Goal: Transaction & Acquisition: Subscribe to service/newsletter

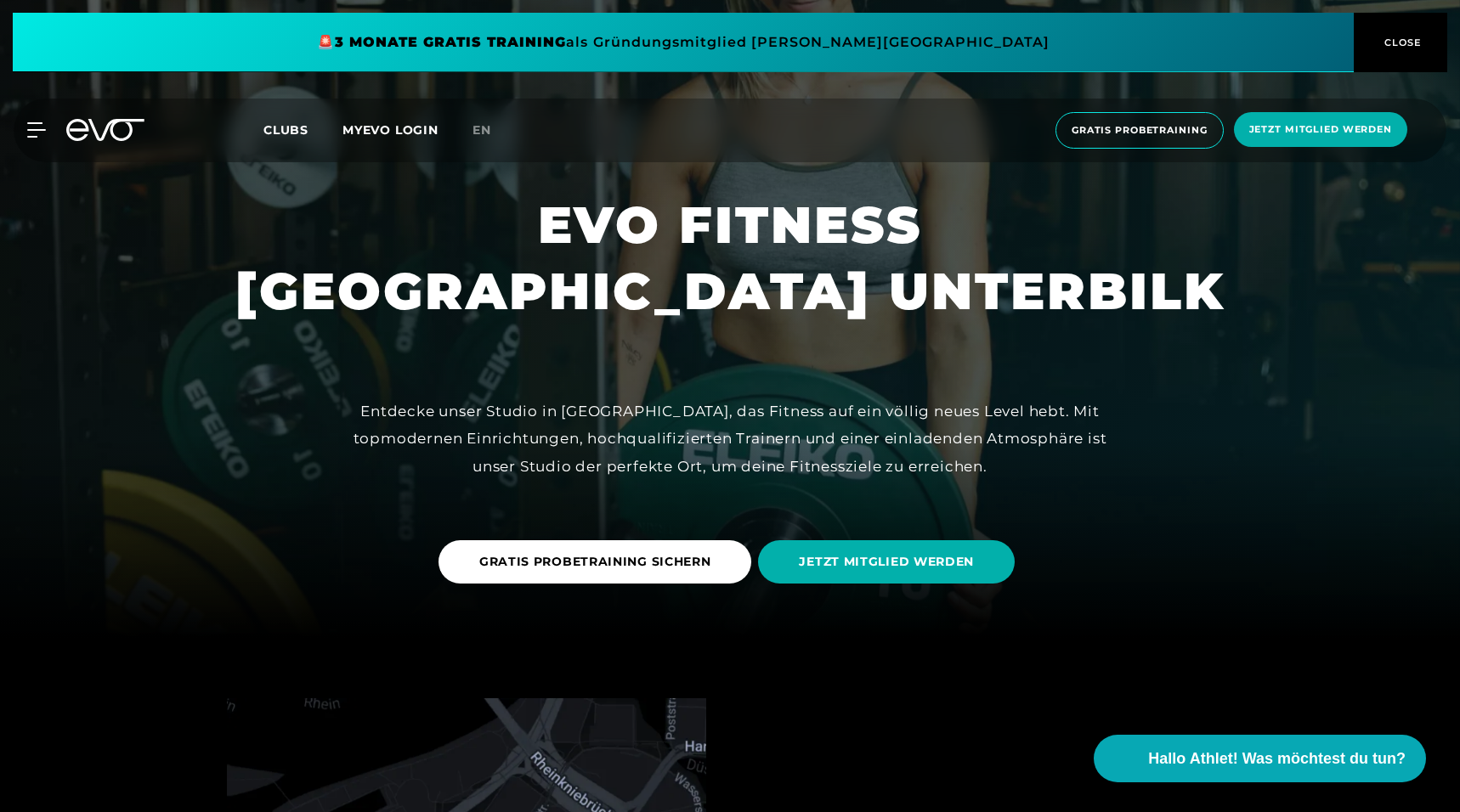
scroll to position [178, 0]
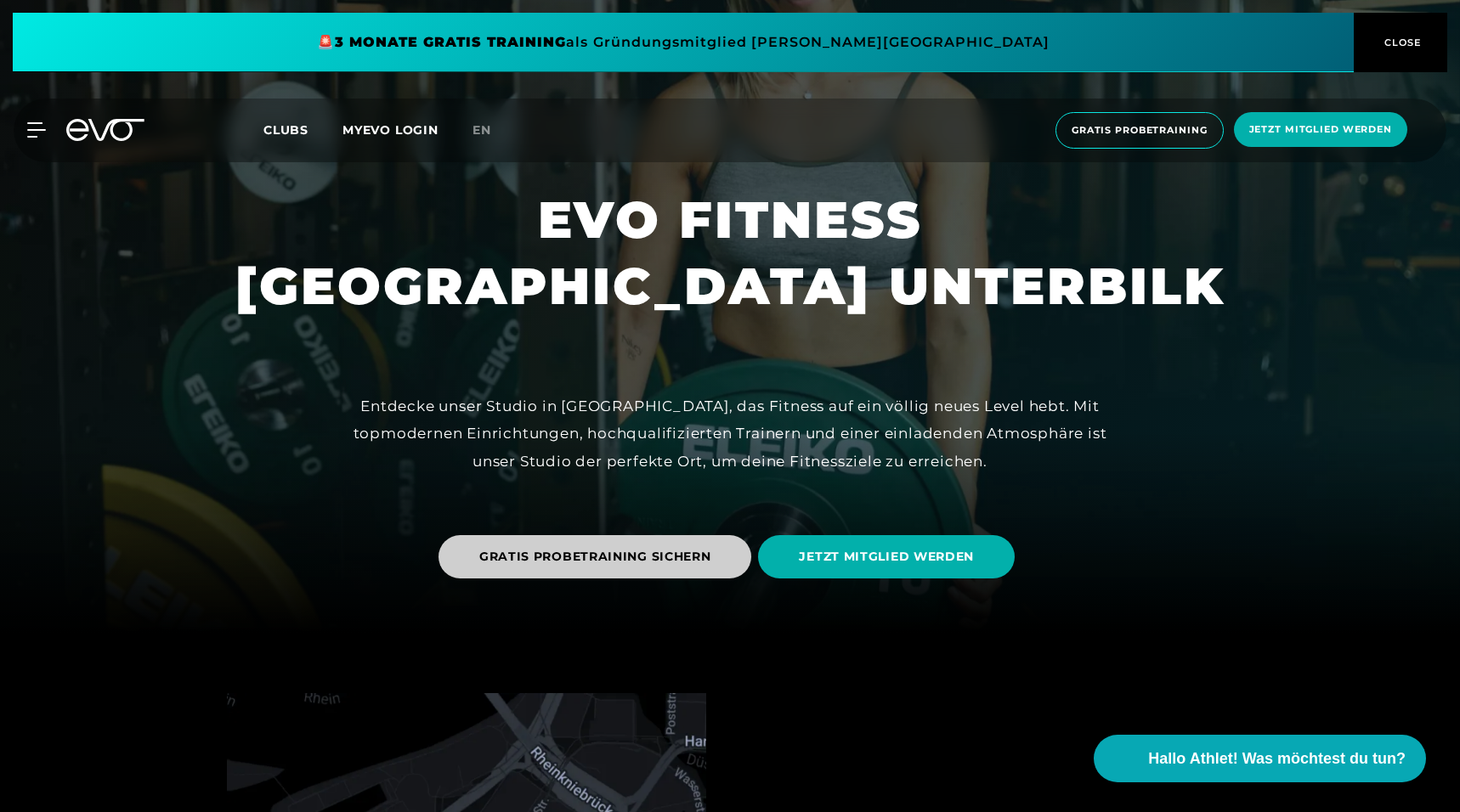
click at [694, 557] on span "GRATIS PROBETRAINING SICHERN" at bounding box center [595, 557] width 232 height 18
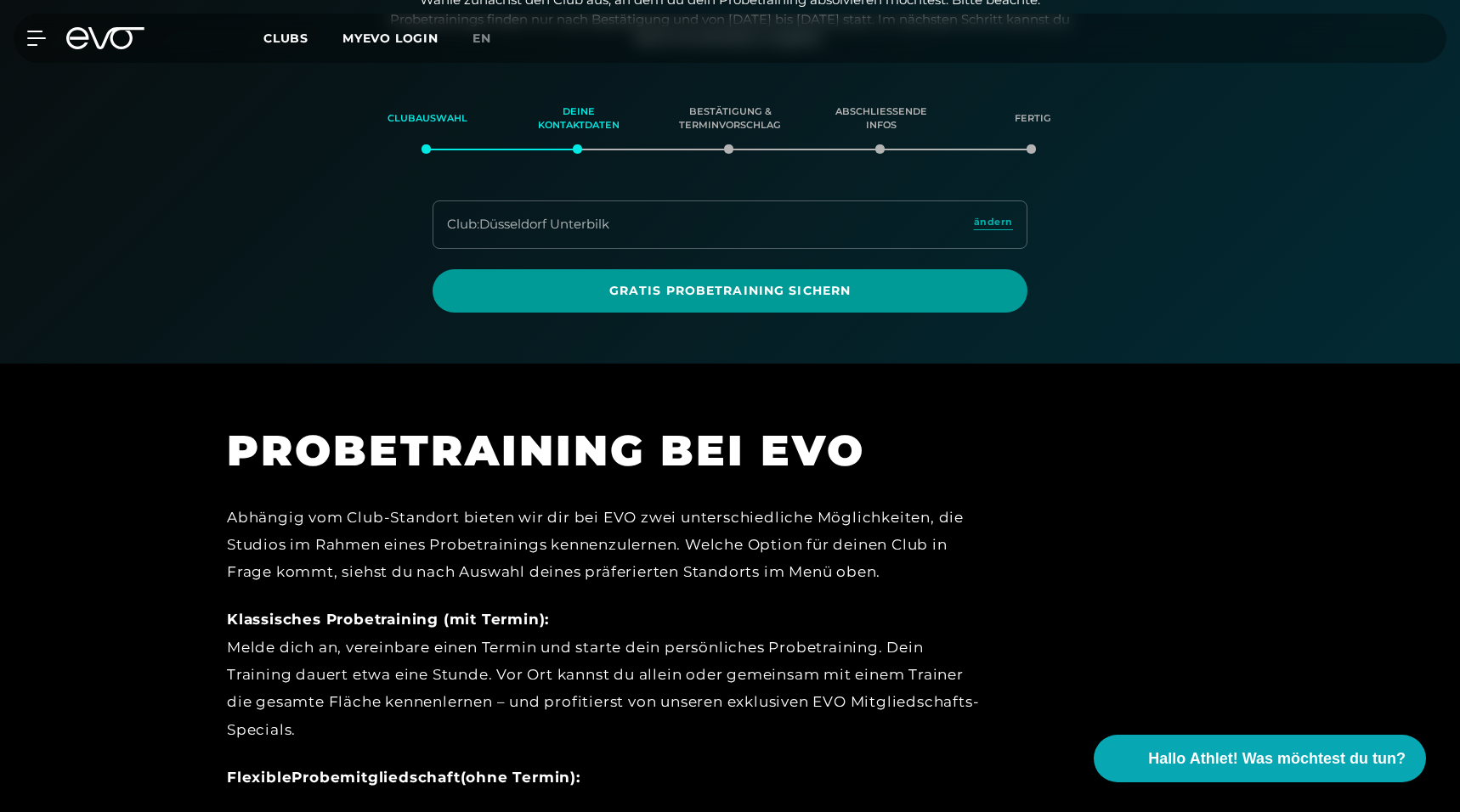
scroll to position [291, 0]
click at [634, 296] on span "Gratis Probetraining sichern" at bounding box center [730, 290] width 595 height 43
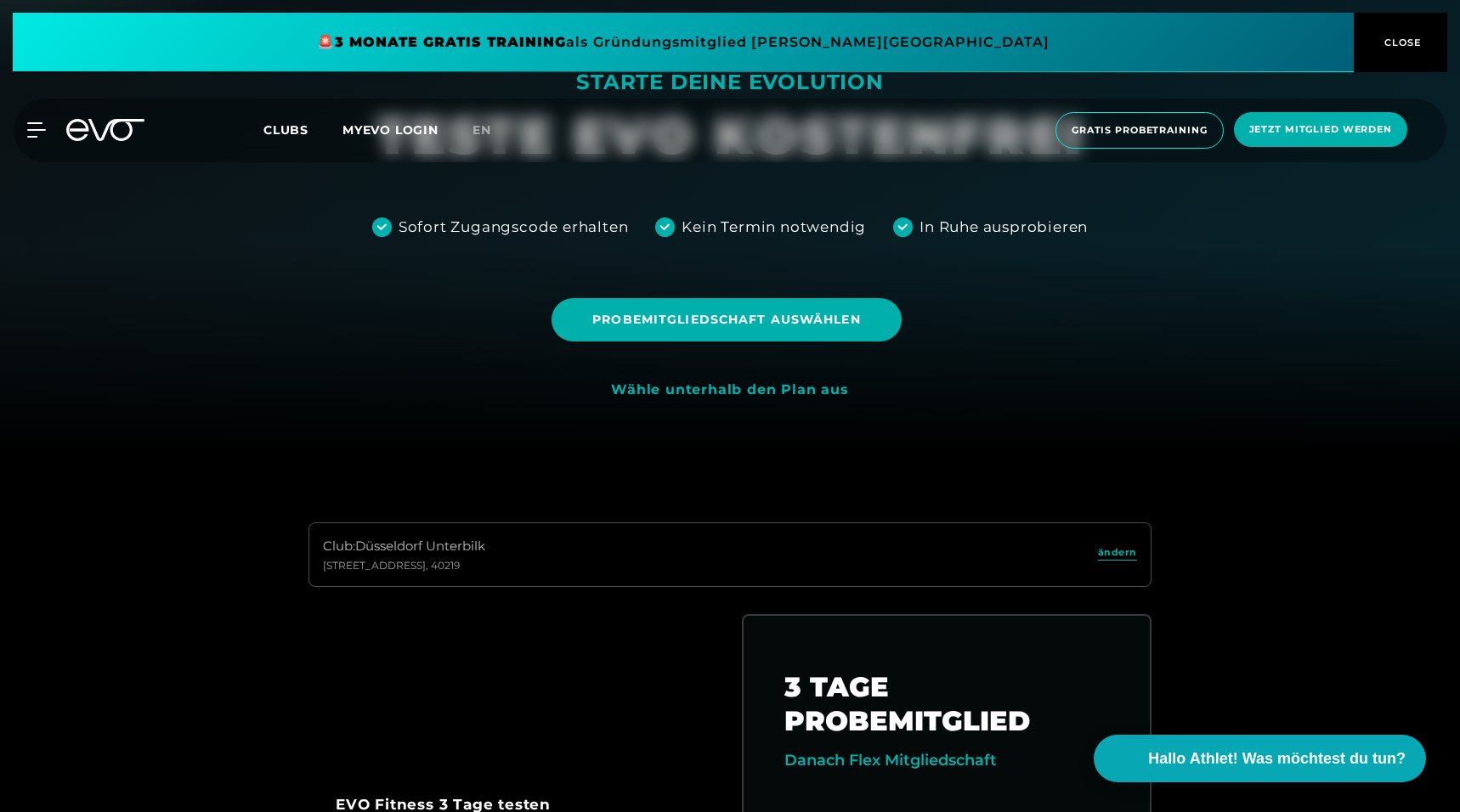
scroll to position [346, 0]
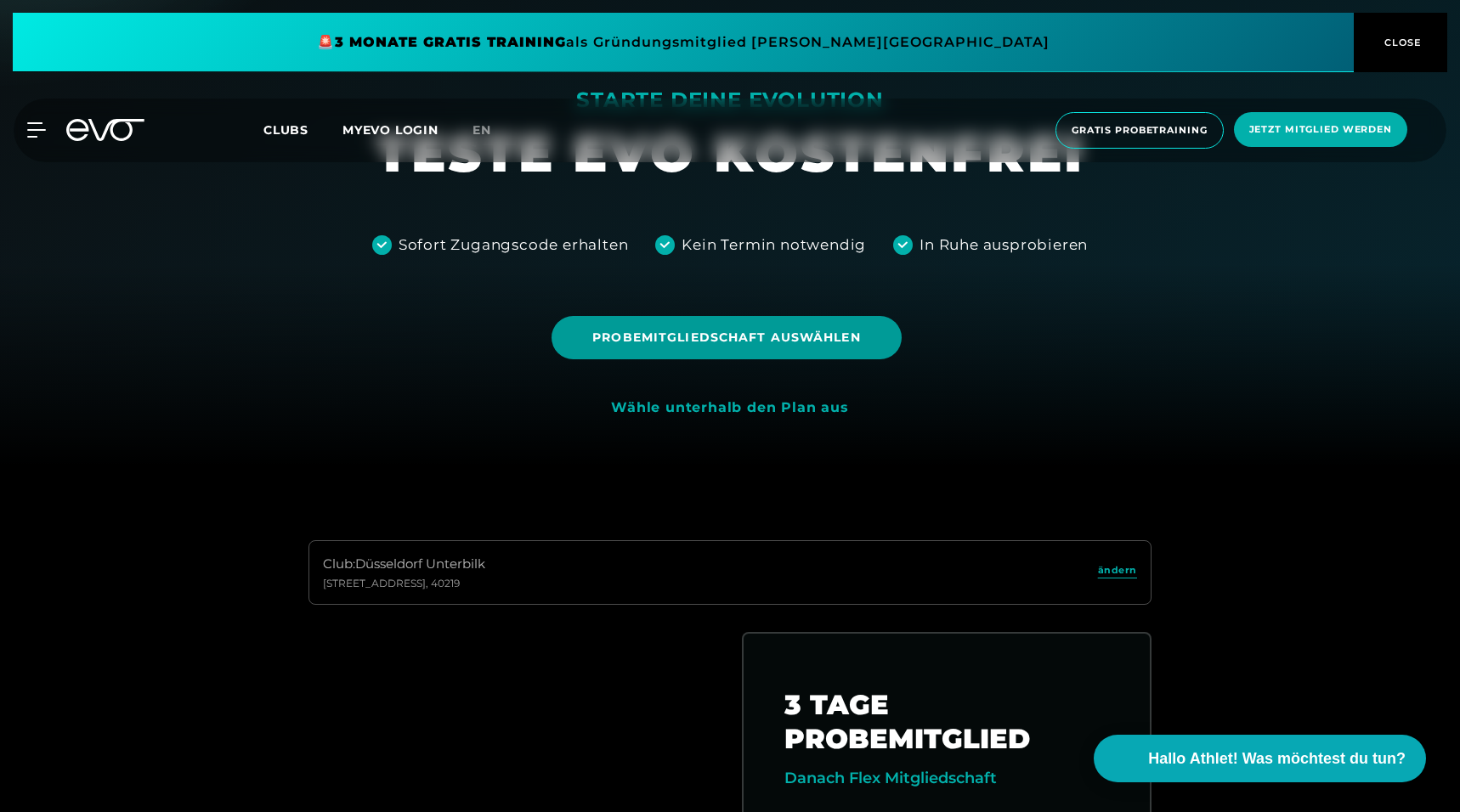
click at [672, 340] on span "Probemitgliedschaft auswählen" at bounding box center [726, 338] width 268 height 18
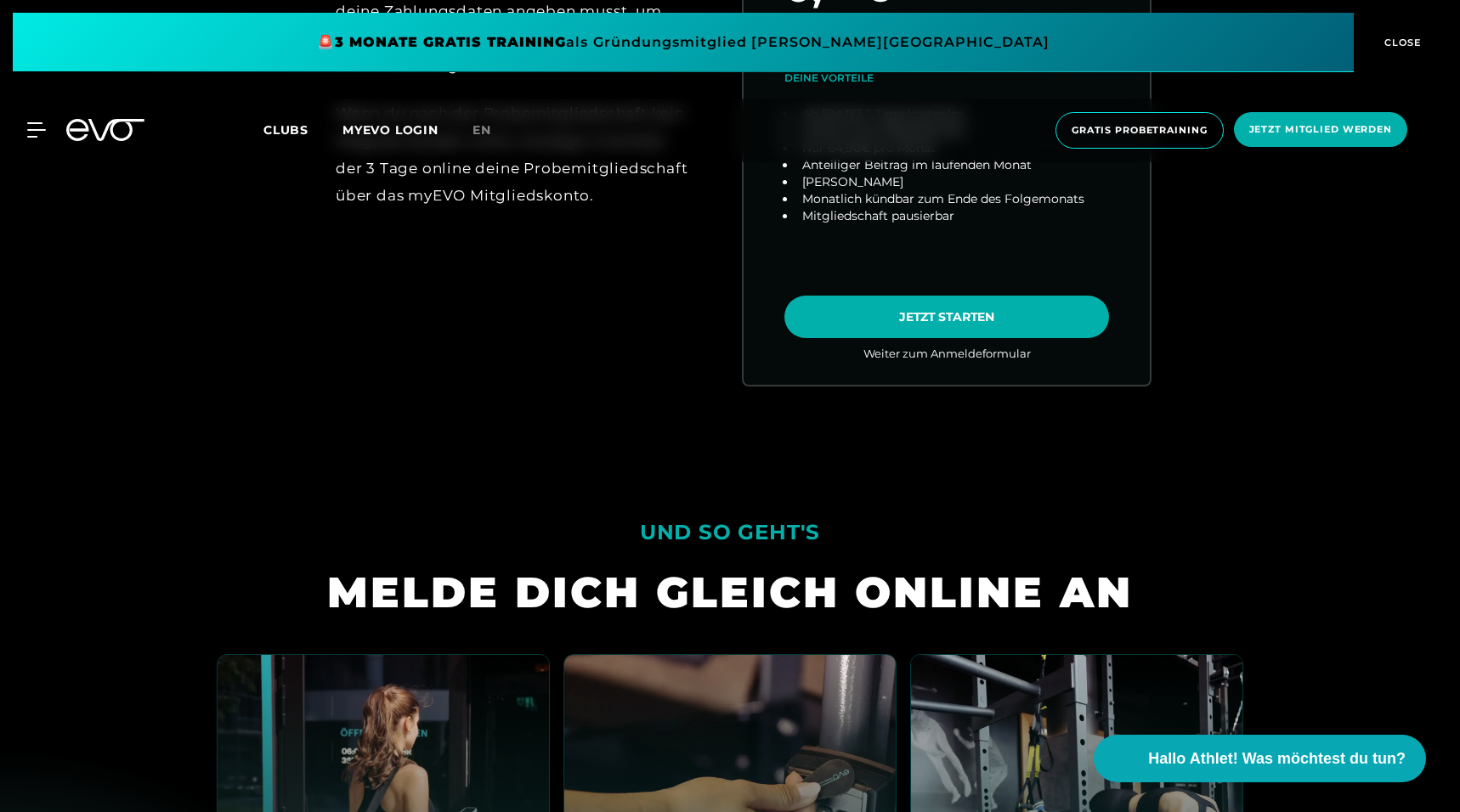
scroll to position [1230, 0]
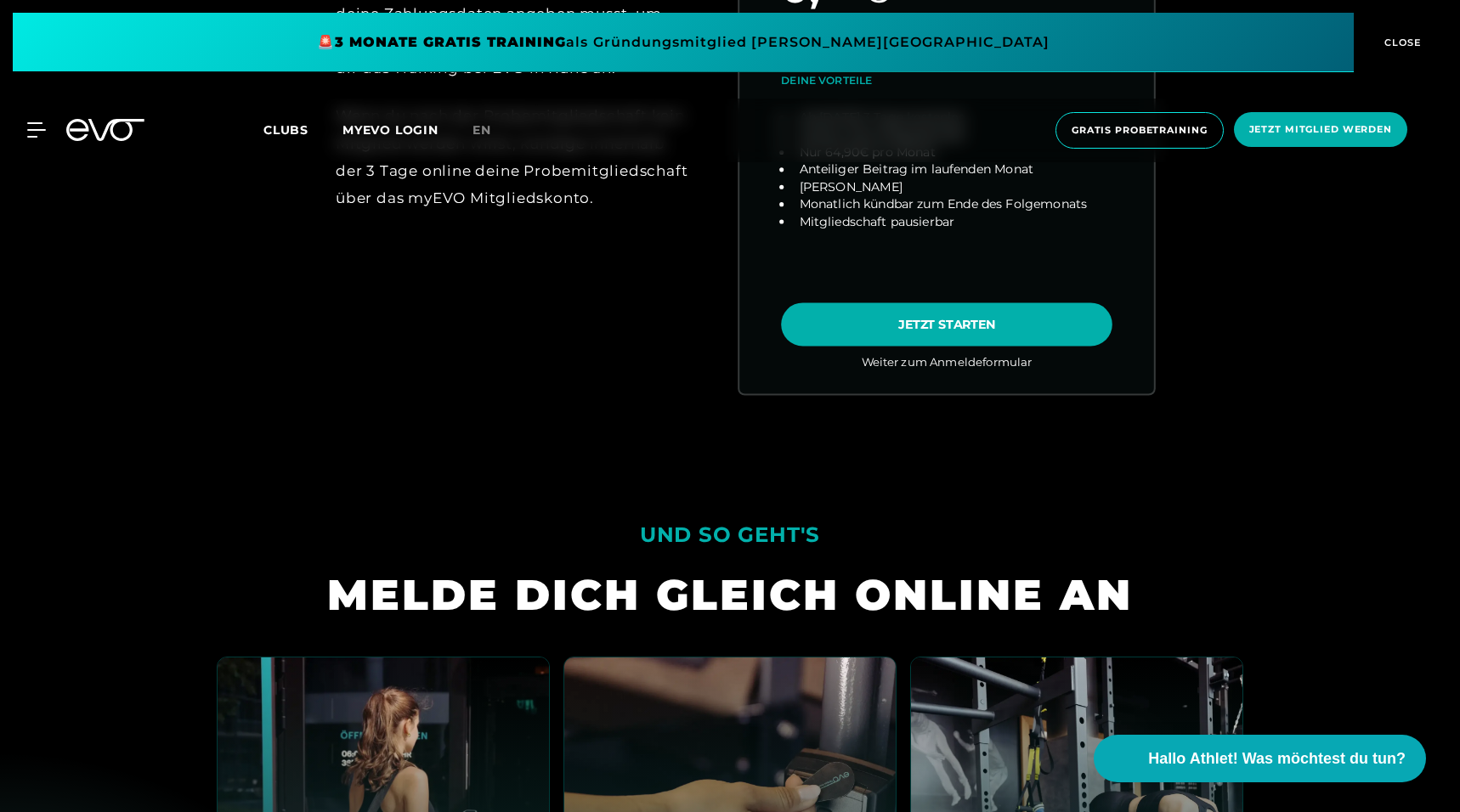
click at [842, 328] on link "choose plan" at bounding box center [946, 68] width 414 height 651
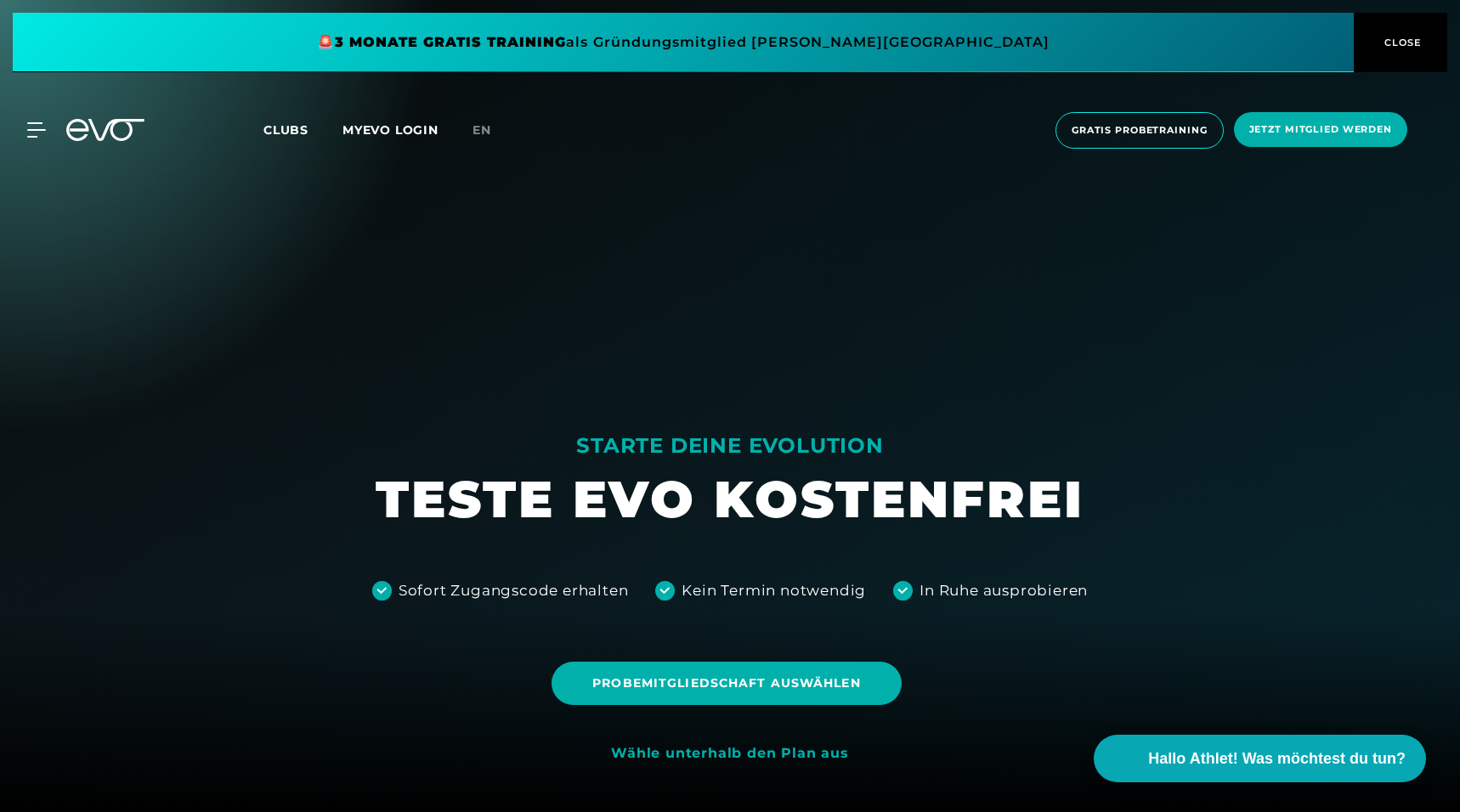
scroll to position [0, 0]
click at [1293, 129] on span "Jetzt Mitglied werden" at bounding box center [1320, 129] width 143 height 14
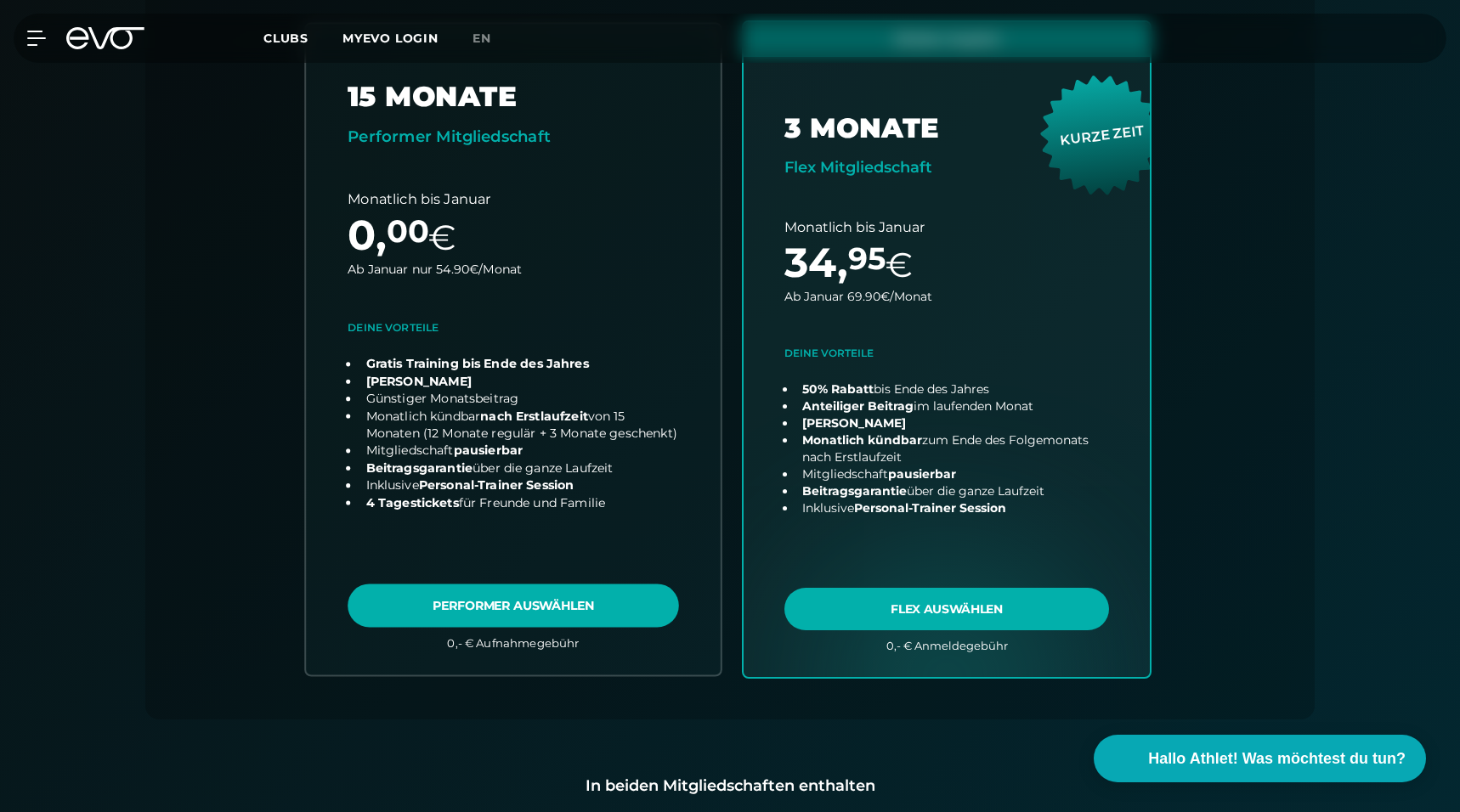
scroll to position [600, 0]
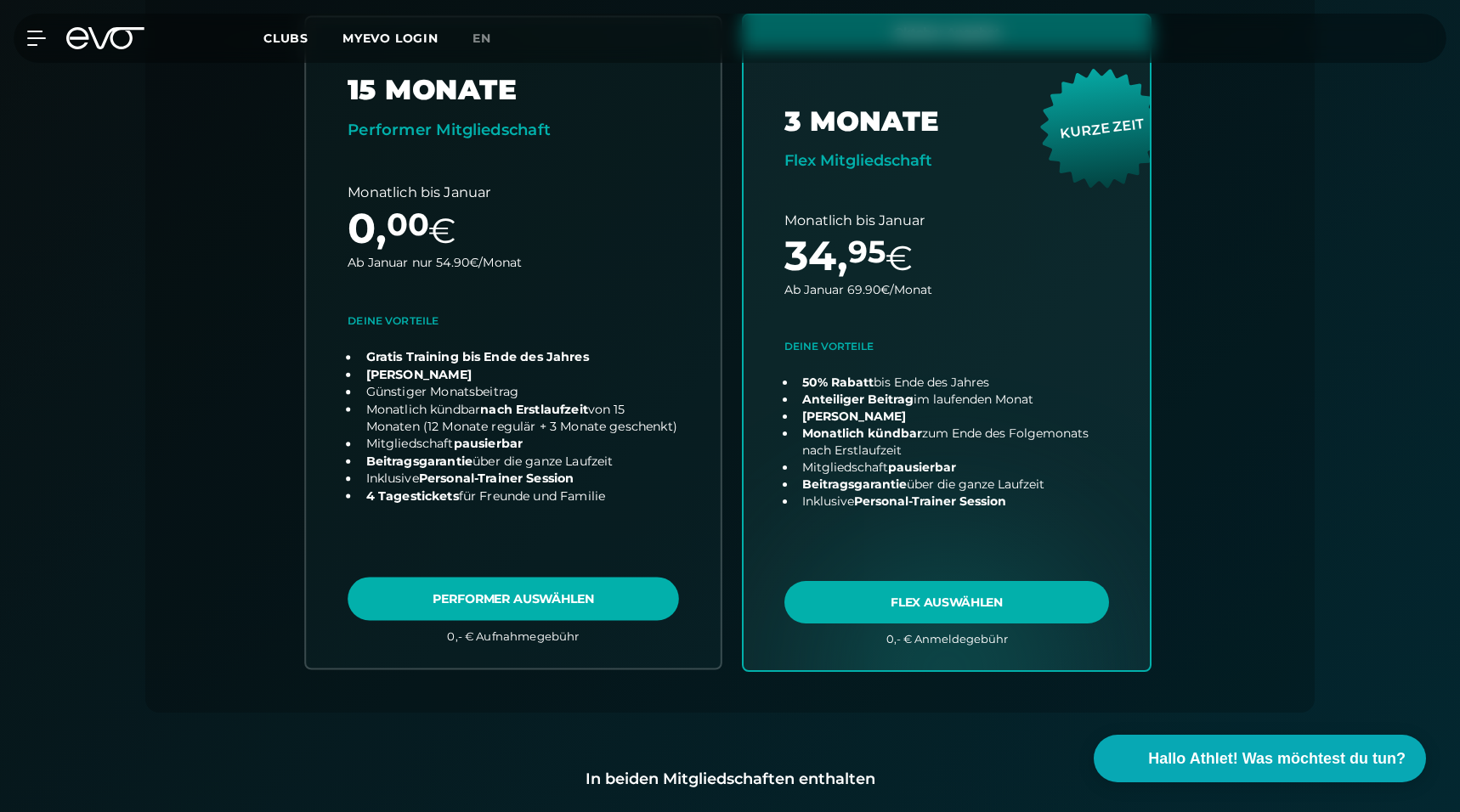
click at [626, 594] on link "choose plan" at bounding box center [513, 342] width 414 height 651
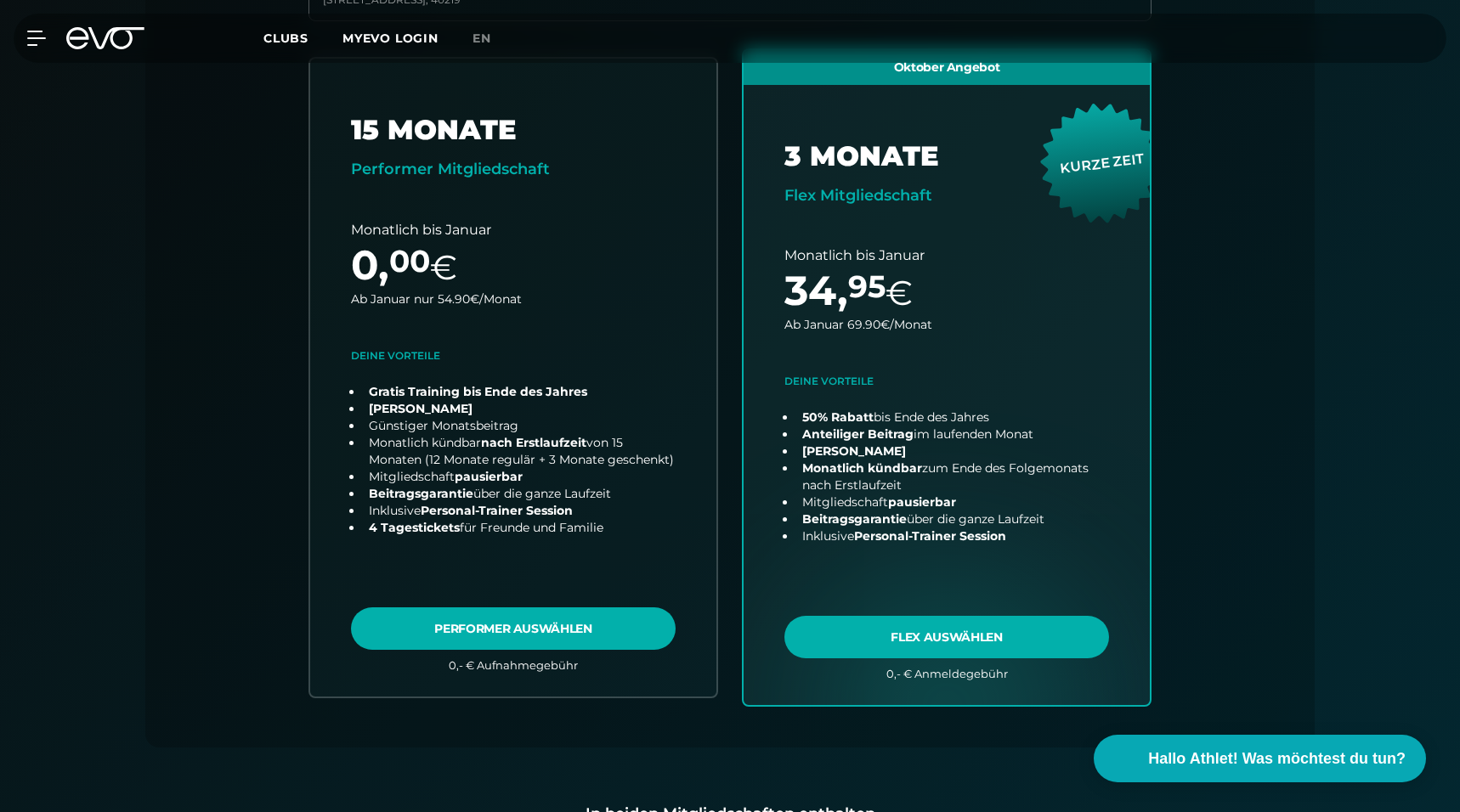
scroll to position [239, 0]
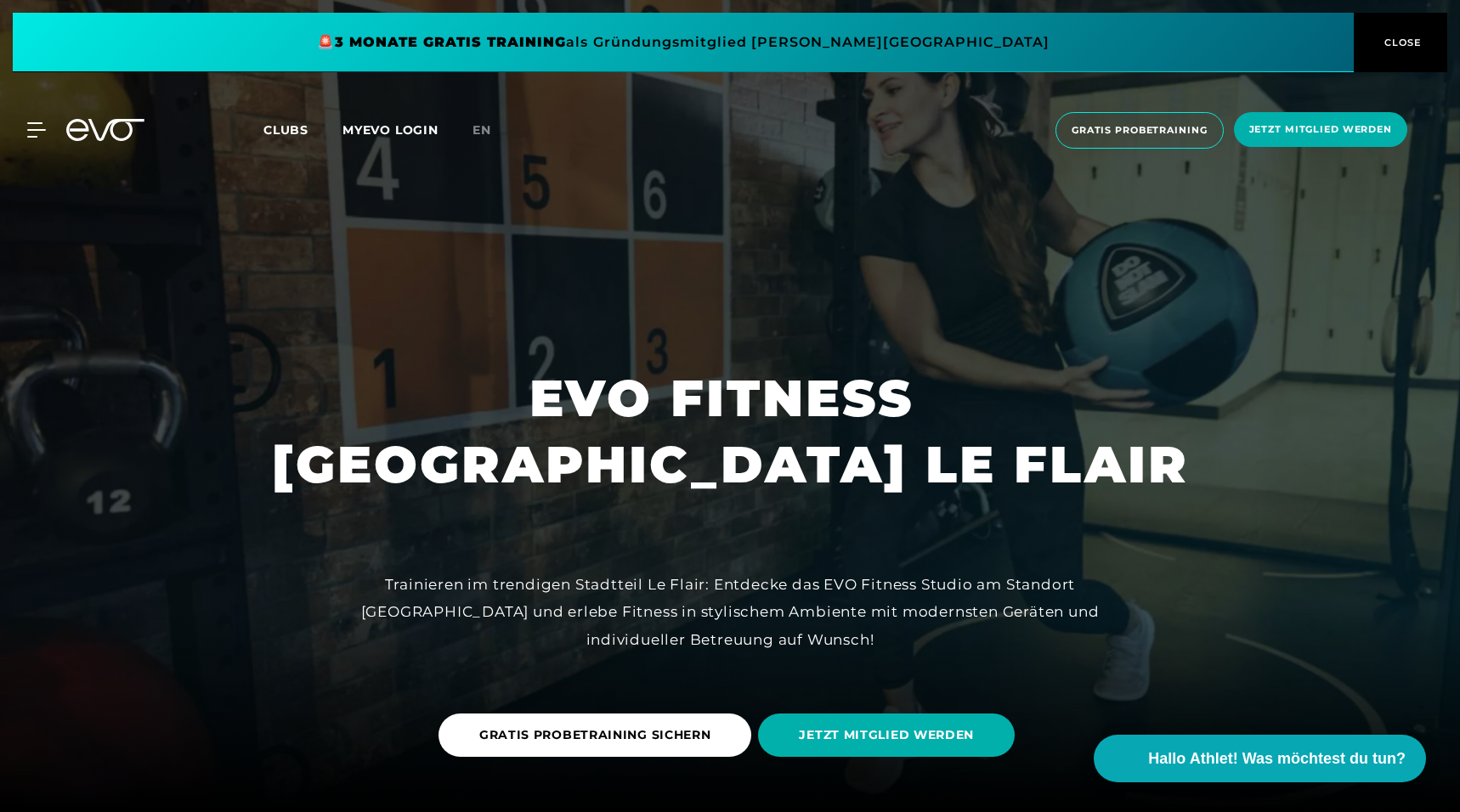
click at [359, 132] on link "MYEVO LOGIN" at bounding box center [390, 129] width 96 height 15
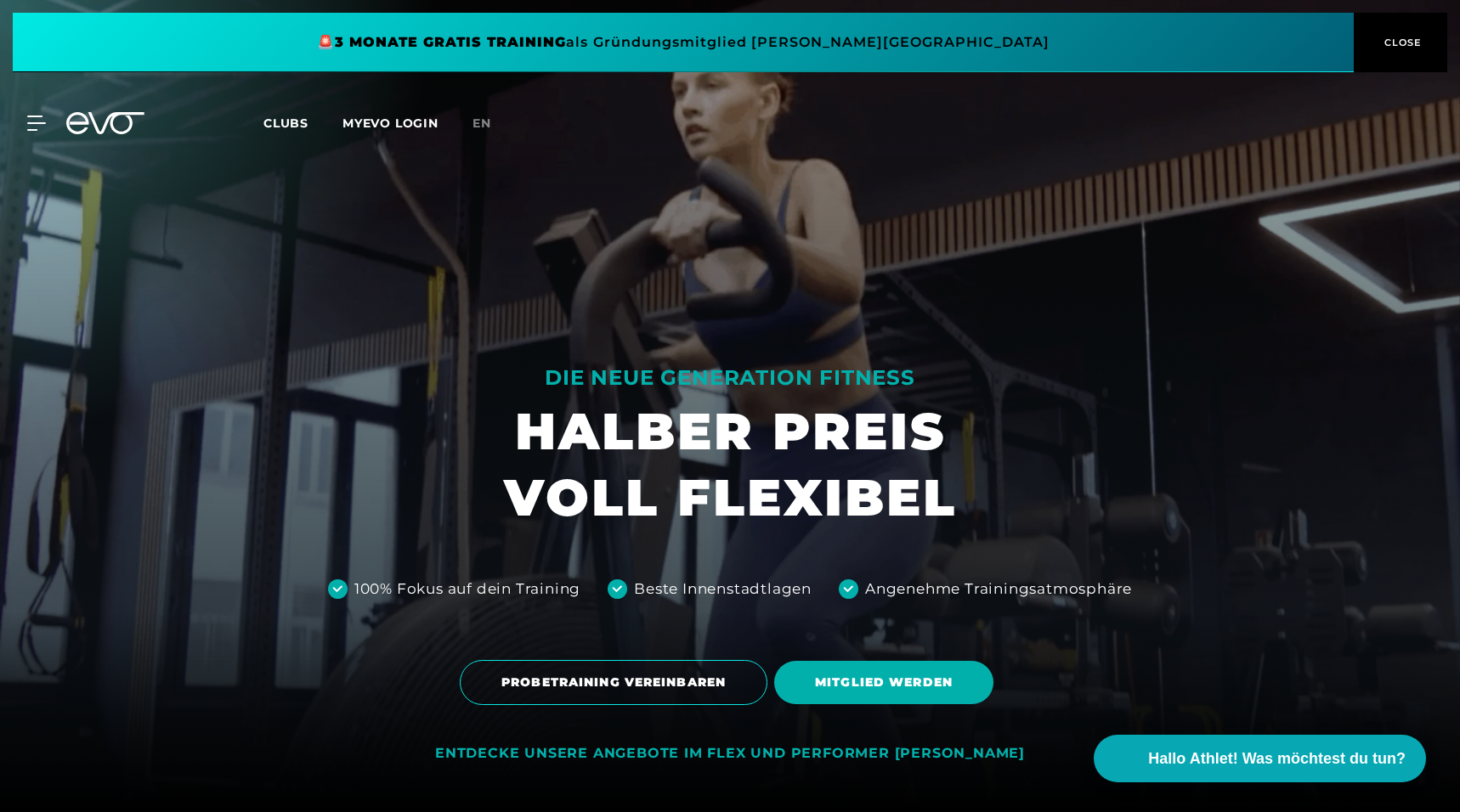
click at [410, 124] on link "MYEVO LOGIN" at bounding box center [390, 122] width 96 height 15
